Goal: Information Seeking & Learning: Learn about a topic

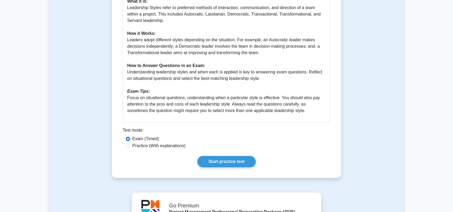
scroll to position [241, 0]
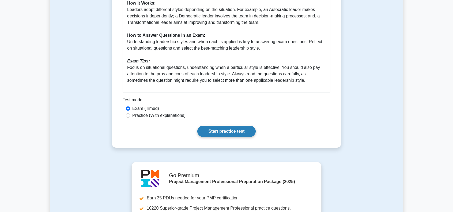
click at [229, 128] on link "Start practice test" at bounding box center [226, 130] width 58 height 11
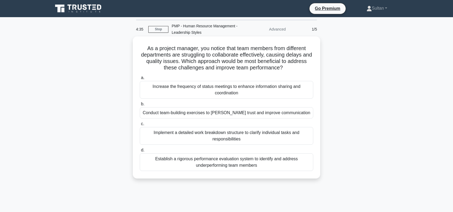
click at [223, 113] on div "Conduct team-building exercises to [PERSON_NAME] trust and improve communication" at bounding box center [226, 112] width 173 height 11
click at [140, 106] on input "b. Conduct team-building exercises to foster trust and improve communication" at bounding box center [140, 103] width 0 height 3
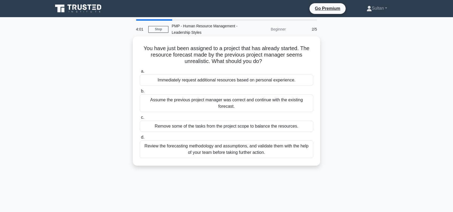
click at [229, 149] on div "Review the forecasting methodology and assumptions, and validate them with the …" at bounding box center [226, 149] width 173 height 18
click at [140, 139] on input "d. Review the forecasting methodology and assumptions, and validate them with t…" at bounding box center [140, 136] width 0 height 3
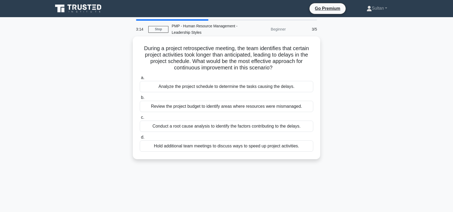
click at [233, 125] on div "Conduct a root cause analysis to identify the factors contributing to the delay…" at bounding box center [226, 125] width 173 height 11
click at [140, 119] on input "c. Conduct a root cause analysis to identify the factors contributing to the de…" at bounding box center [140, 117] width 0 height 3
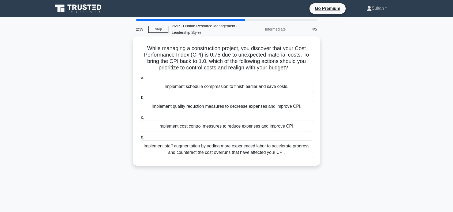
click at [225, 128] on div "Implement cost control measures to reduce expenses and improve CPI." at bounding box center [226, 125] width 173 height 11
click at [140, 119] on input "c. Implement cost control measures to reduce expenses and improve CPI." at bounding box center [140, 117] width 0 height 3
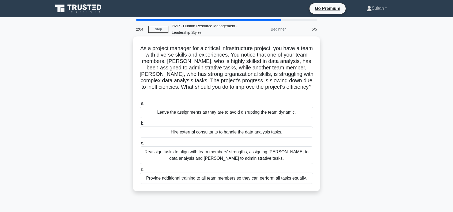
click at [205, 157] on div "Reassign tasks to align with team members' strengths, assigning Emma to data an…" at bounding box center [226, 155] width 173 height 18
click at [140, 145] on input "c. Reassign tasks to align with team members' strengths, assigning Emma to data…" at bounding box center [140, 142] width 0 height 3
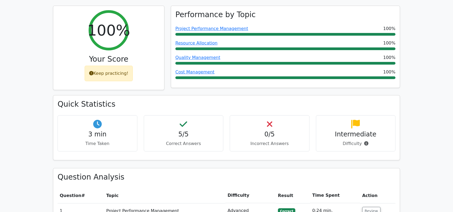
scroll to position [107, 0]
